Goal: Task Accomplishment & Management: Use online tool/utility

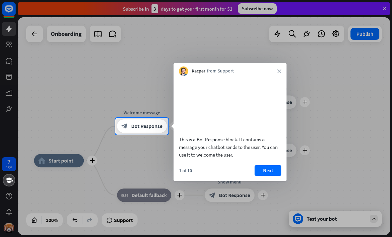
click at [276, 64] on div "Kacper from Support close" at bounding box center [230, 69] width 113 height 13
click at [280, 67] on div "Kacper from Support close" at bounding box center [230, 69] width 113 height 13
click at [7, 29] on div at bounding box center [196, 59] width 392 height 118
click at [277, 66] on div "Kacper from Support close" at bounding box center [230, 69] width 113 height 13
click at [278, 71] on icon "close" at bounding box center [279, 71] width 4 height 4
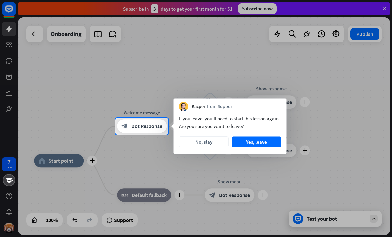
click at [279, 69] on div at bounding box center [196, 59] width 392 height 118
click at [210, 146] on button "No, stay" at bounding box center [204, 142] width 50 height 11
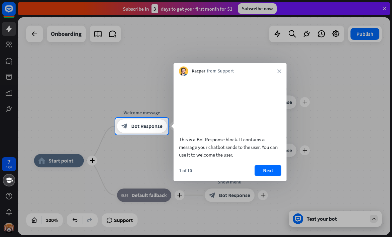
click at [275, 175] on button "Next" at bounding box center [268, 170] width 27 height 11
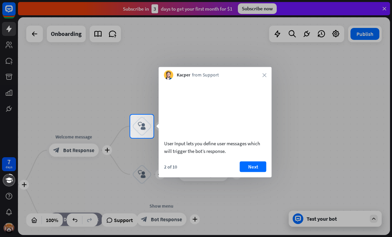
click at [255, 172] on button "Next" at bounding box center [253, 166] width 27 height 11
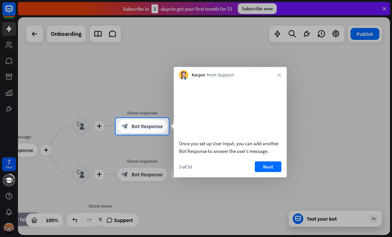
click at [267, 172] on button "Next" at bounding box center [268, 166] width 27 height 11
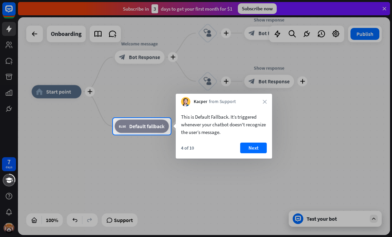
click at [249, 164] on div at bounding box center [196, 186] width 392 height 102
click at [260, 147] on button "Next" at bounding box center [253, 148] width 27 height 11
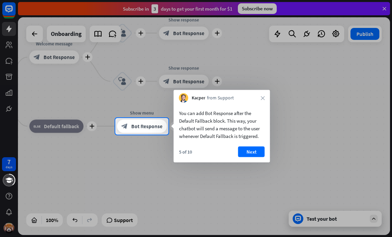
click at [254, 147] on button "Next" at bounding box center [251, 152] width 27 height 11
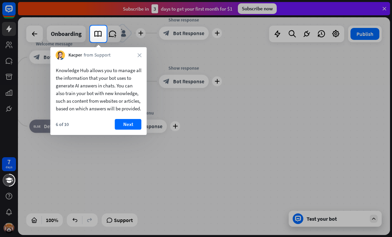
click at [126, 127] on button "Next" at bounding box center [128, 124] width 27 height 11
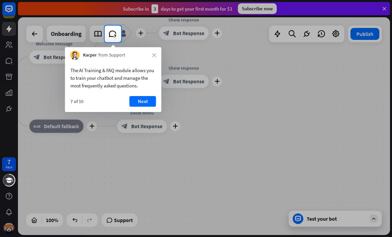
click at [137, 101] on button "Next" at bounding box center [143, 101] width 27 height 11
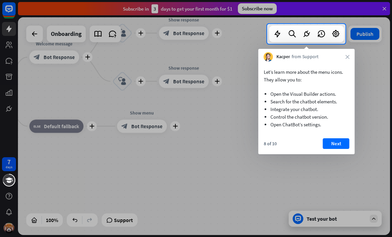
click at [338, 140] on button "Next" at bounding box center [336, 143] width 27 height 11
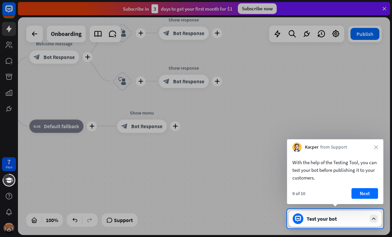
click at [375, 146] on icon "close" at bounding box center [376, 147] width 4 height 4
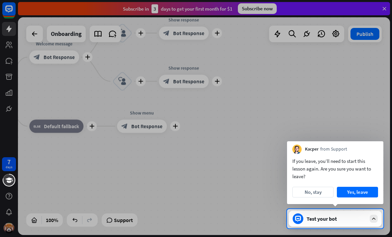
click at [376, 144] on div "Kacper from Support" at bounding box center [335, 147] width 96 height 13
click at [356, 185] on div "If you leave, you’ll need to start this lesson again. Are you sure you want to …" at bounding box center [335, 179] width 96 height 50
click at [358, 193] on button "Yes, leave" at bounding box center [357, 192] width 41 height 11
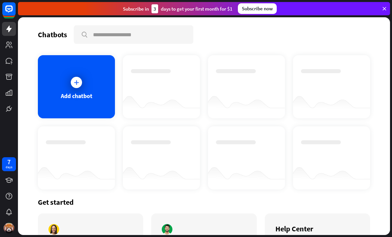
click at [66, 82] on div "Add chatbot" at bounding box center [76, 86] width 77 height 63
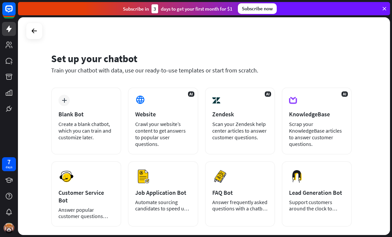
click at [64, 100] on icon "plus" at bounding box center [64, 100] width 5 height 5
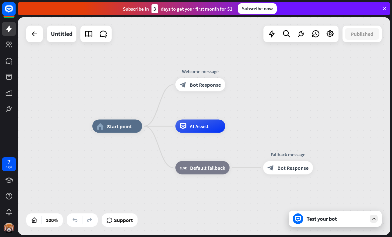
click at [319, 98] on div "Edit name more_horiz home_2 Start point Welcome message block_bot_response Bot …" at bounding box center [204, 126] width 372 height 218
click at [382, 8] on icon at bounding box center [384, 9] width 6 height 6
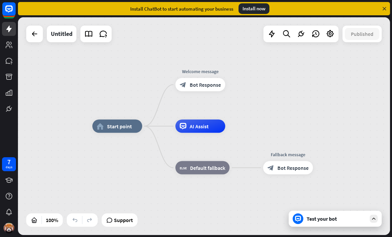
click at [5, 27] on icon at bounding box center [9, 29] width 8 height 8
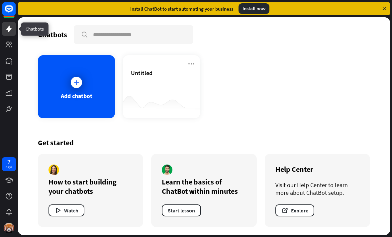
click at [339, 127] on div "Chatbots search Add chatbot Untitled Get started How to start building your cha…" at bounding box center [204, 126] width 372 height 218
click at [74, 90] on div at bounding box center [76, 82] width 17 height 17
